Goal: Task Accomplishment & Management: Manage account settings

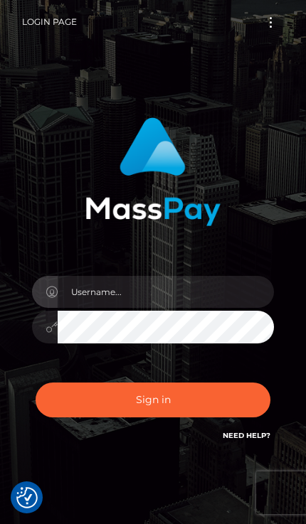
scroll to position [139, 0]
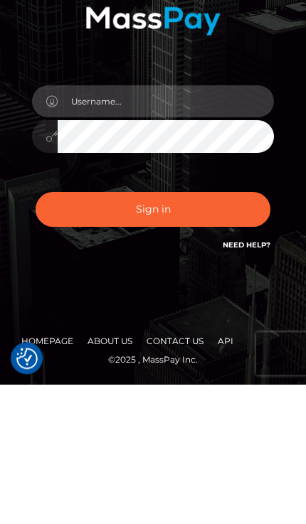
type input "[EMAIL_ADDRESS][DOMAIN_NAME]"
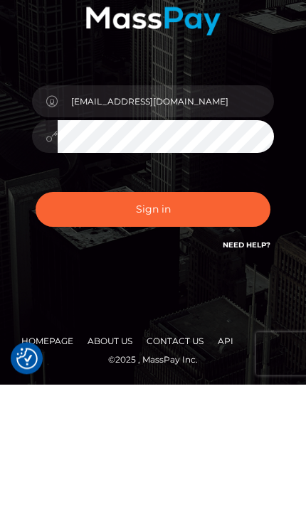
scroll to position [83, 0]
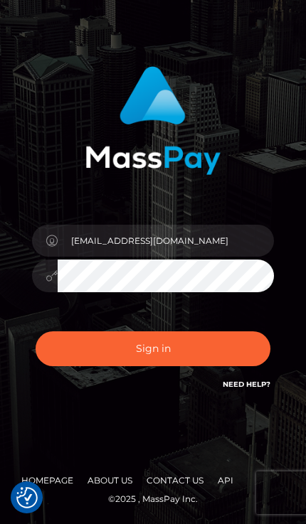
click at [208, 339] on button "Sign in" at bounding box center [153, 348] width 235 height 35
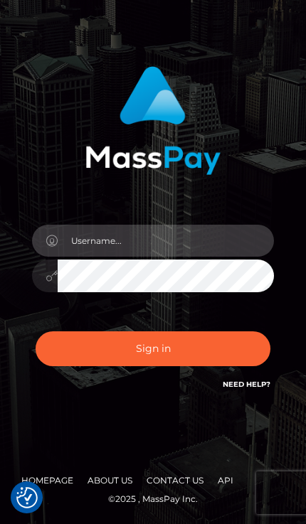
scroll to position [82, 0]
type input "[EMAIL_ADDRESS][DOMAIN_NAME]"
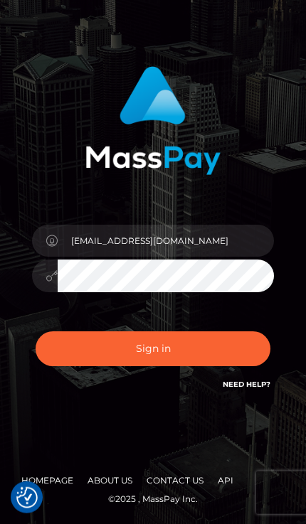
click at [193, 339] on button "Sign in" at bounding box center [153, 348] width 235 height 35
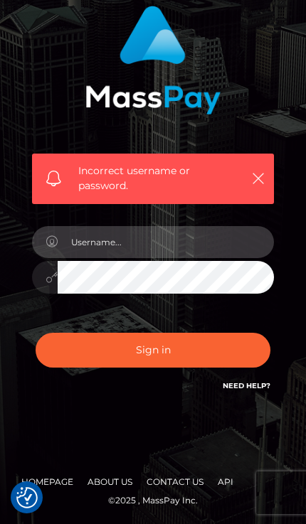
scroll to position [111, 0]
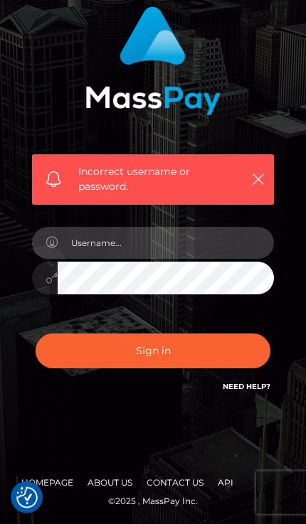
type input "[EMAIL_ADDRESS][DOMAIN_NAME]"
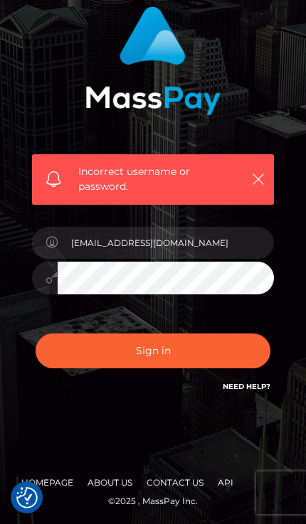
click at [180, 341] on button "Sign in" at bounding box center [153, 351] width 235 height 35
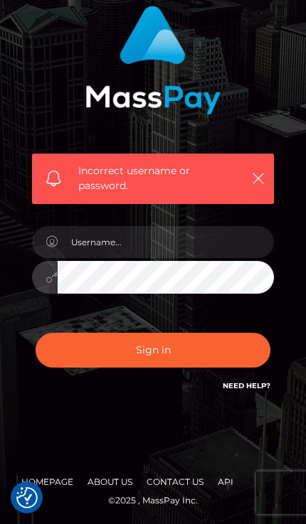
scroll to position [111, 0]
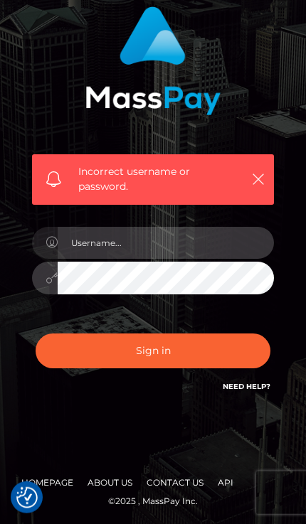
click at [81, 240] on input "text" at bounding box center [166, 243] width 216 height 32
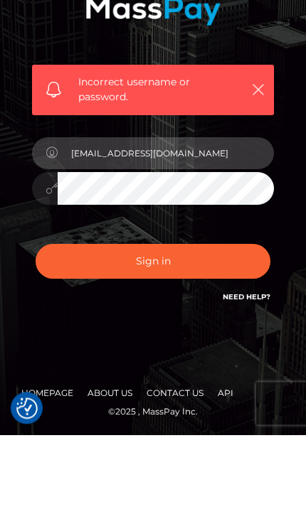
type input "[EMAIL_ADDRESS][DOMAIN_NAME]"
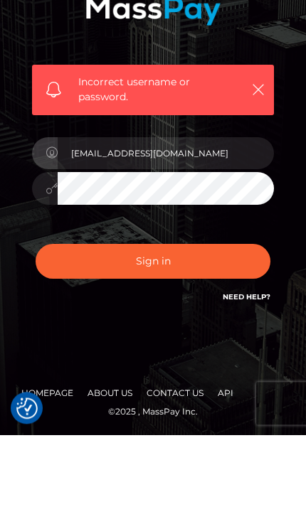
click at [189, 334] on button "Sign in" at bounding box center [153, 351] width 235 height 35
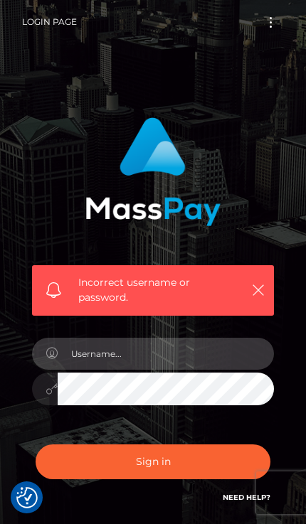
click at [205, 367] on input "text" at bounding box center [166, 354] width 216 height 32
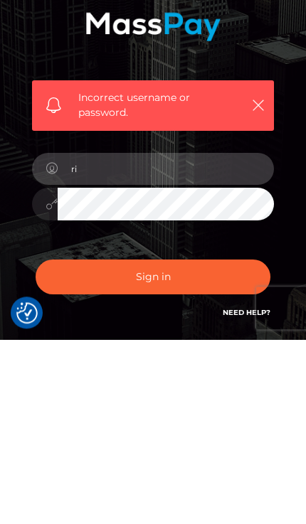
type input "r"
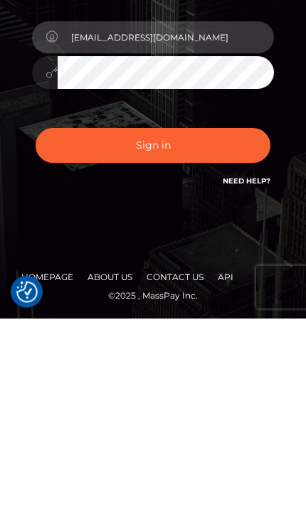
scroll to position [112, 0]
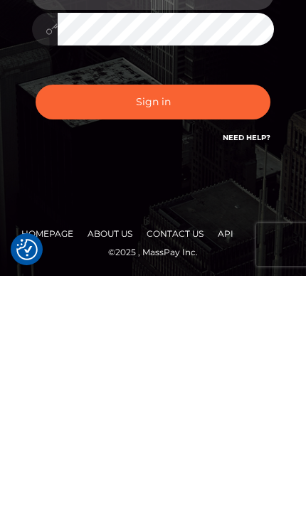
type input "trinityarianna1211@gmail.com"
click at [253, 381] on link "Need Help?" at bounding box center [247, 385] width 48 height 9
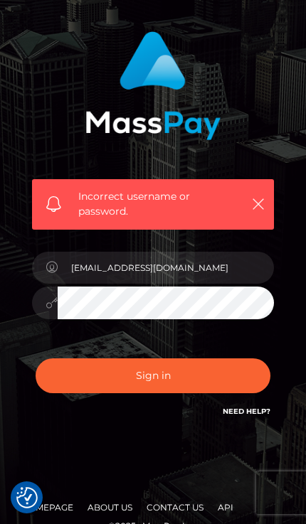
scroll to position [0, 0]
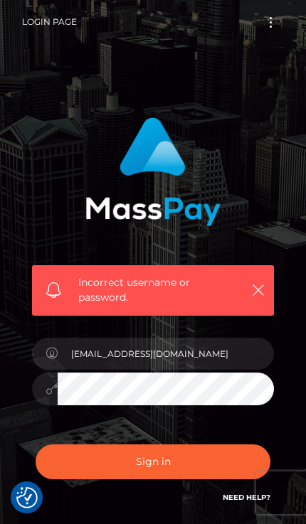
click at [276, 23] on button "Toggle navigation" at bounding box center [271, 22] width 26 height 19
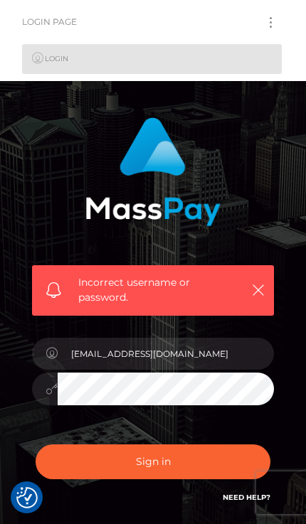
click at [290, 9] on div "Login Page Login" at bounding box center [152, 40] width 283 height 67
click at [274, 17] on button "Toggle navigation" at bounding box center [271, 22] width 26 height 19
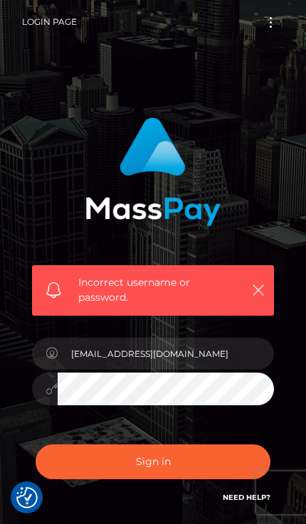
click at [266, 31] on button "Toggle navigation" at bounding box center [271, 22] width 26 height 19
